Goal: Find specific page/section: Find specific page/section

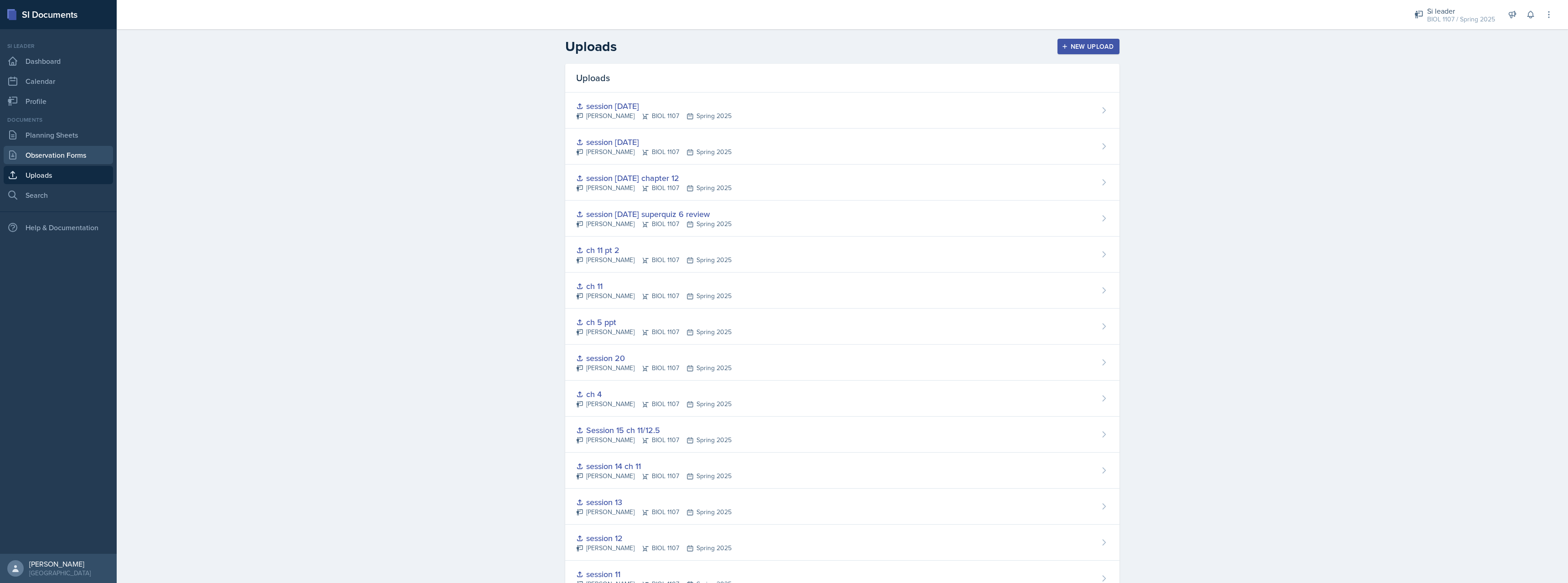
click at [44, 148] on link "Observation Forms" at bounding box center [58, 155] width 109 height 18
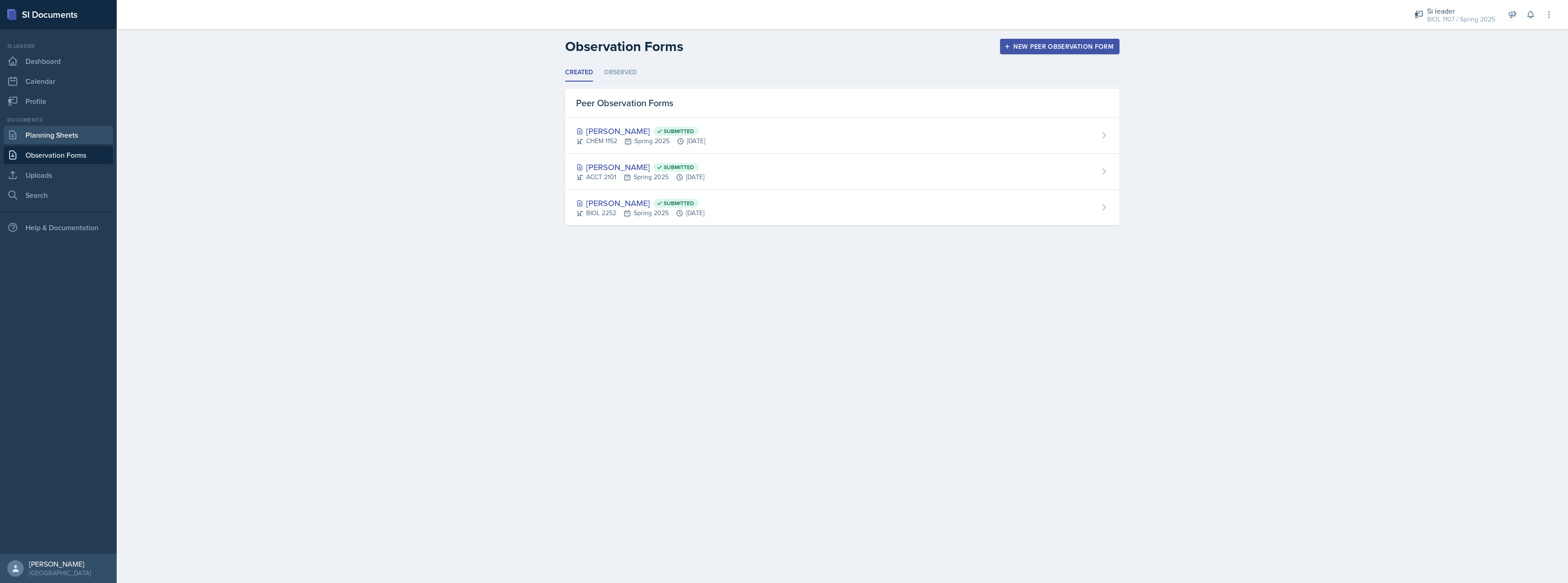
click at [63, 133] on link "Planning Sheets" at bounding box center [58, 135] width 109 height 18
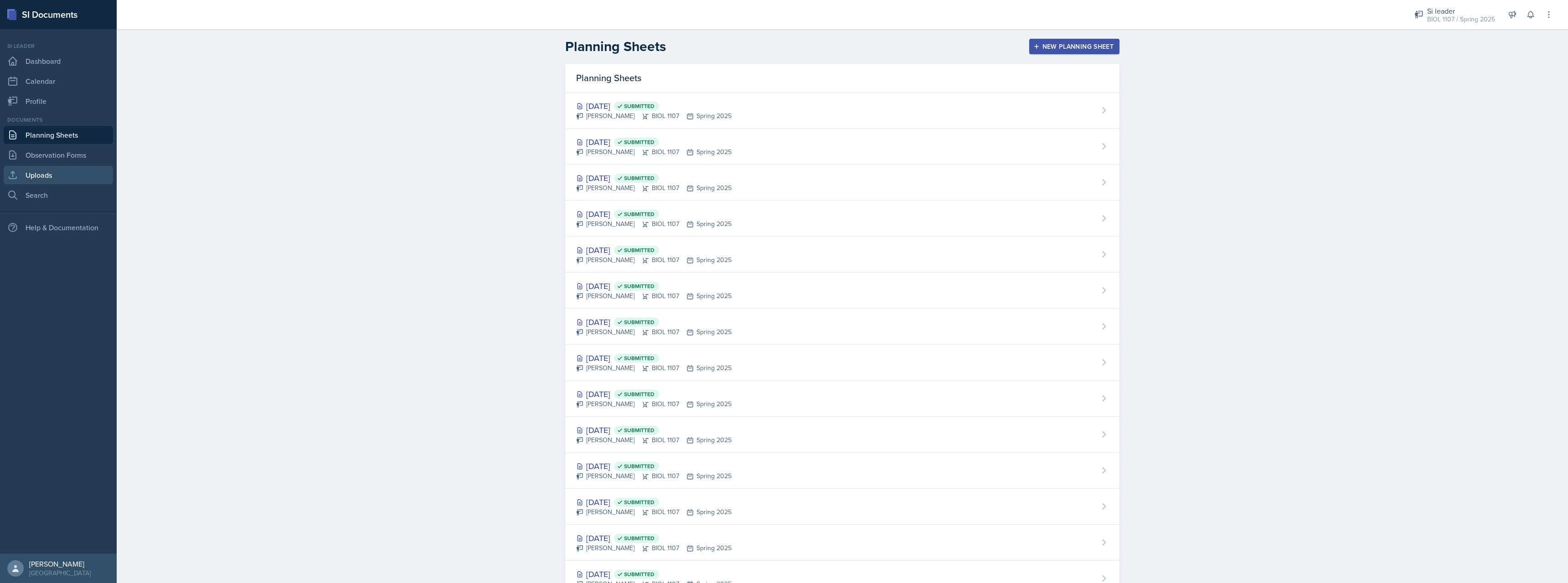
click at [46, 173] on link "Uploads" at bounding box center [58, 175] width 109 height 18
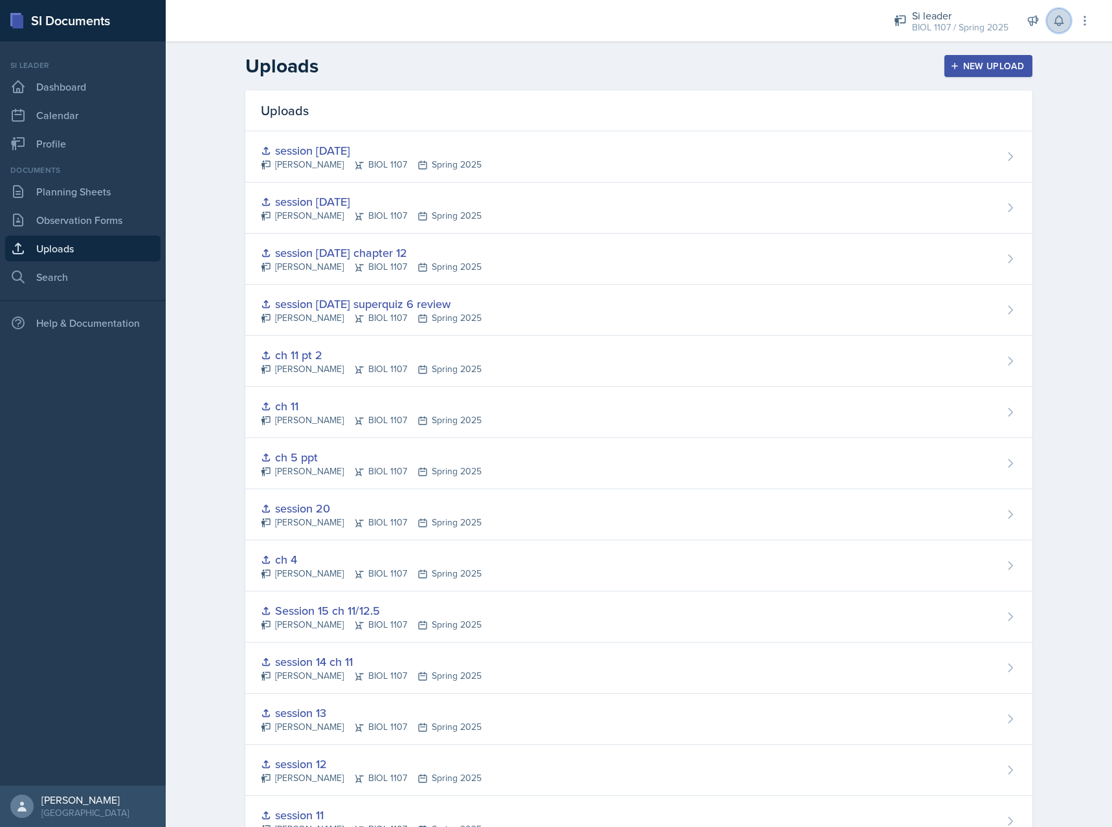
click at [1053, 19] on button at bounding box center [1058, 20] width 23 height 23
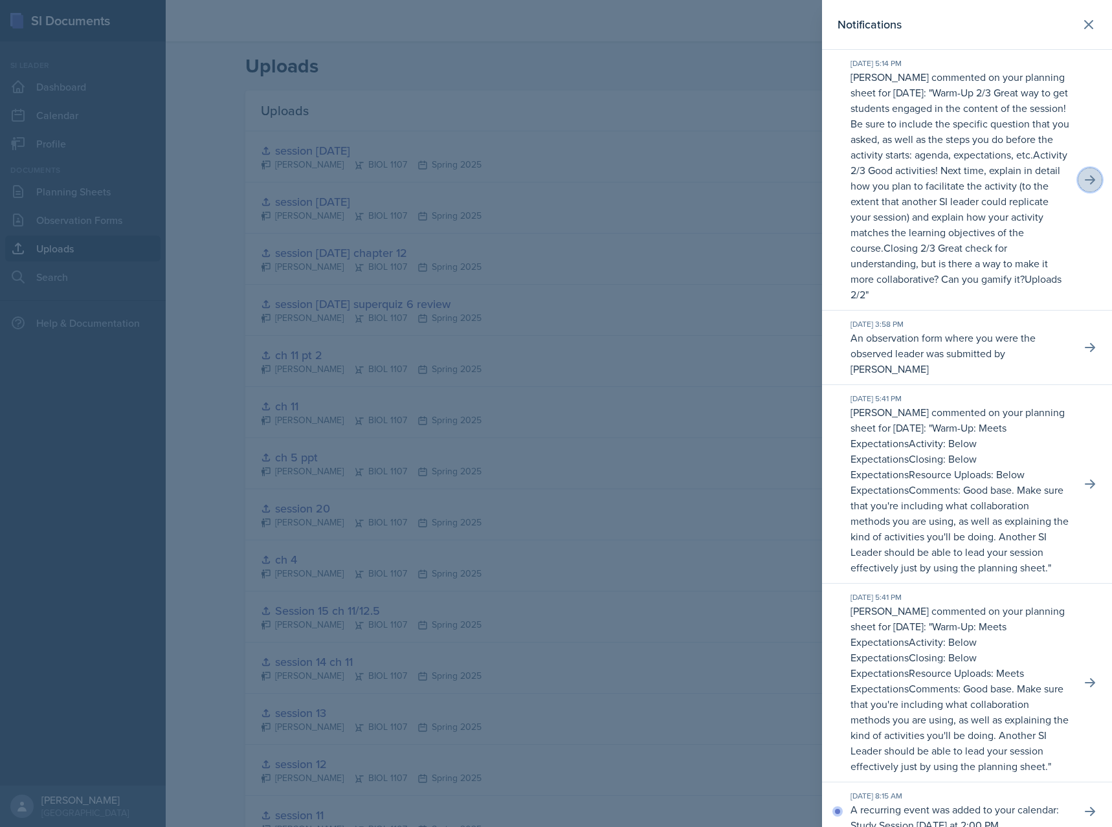
click at [1091, 177] on icon at bounding box center [1090, 179] width 10 height 9
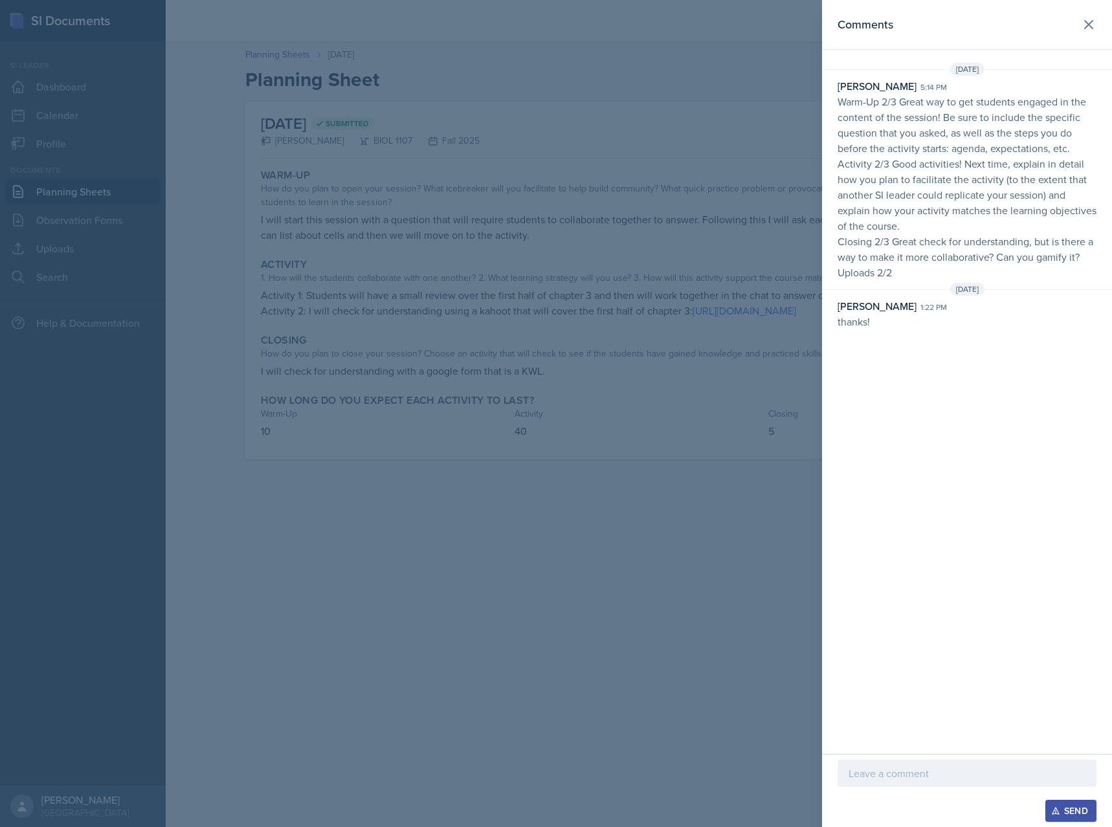
click at [590, 324] on div at bounding box center [556, 413] width 1112 height 827
